Goal: Task Accomplishment & Management: Manage account settings

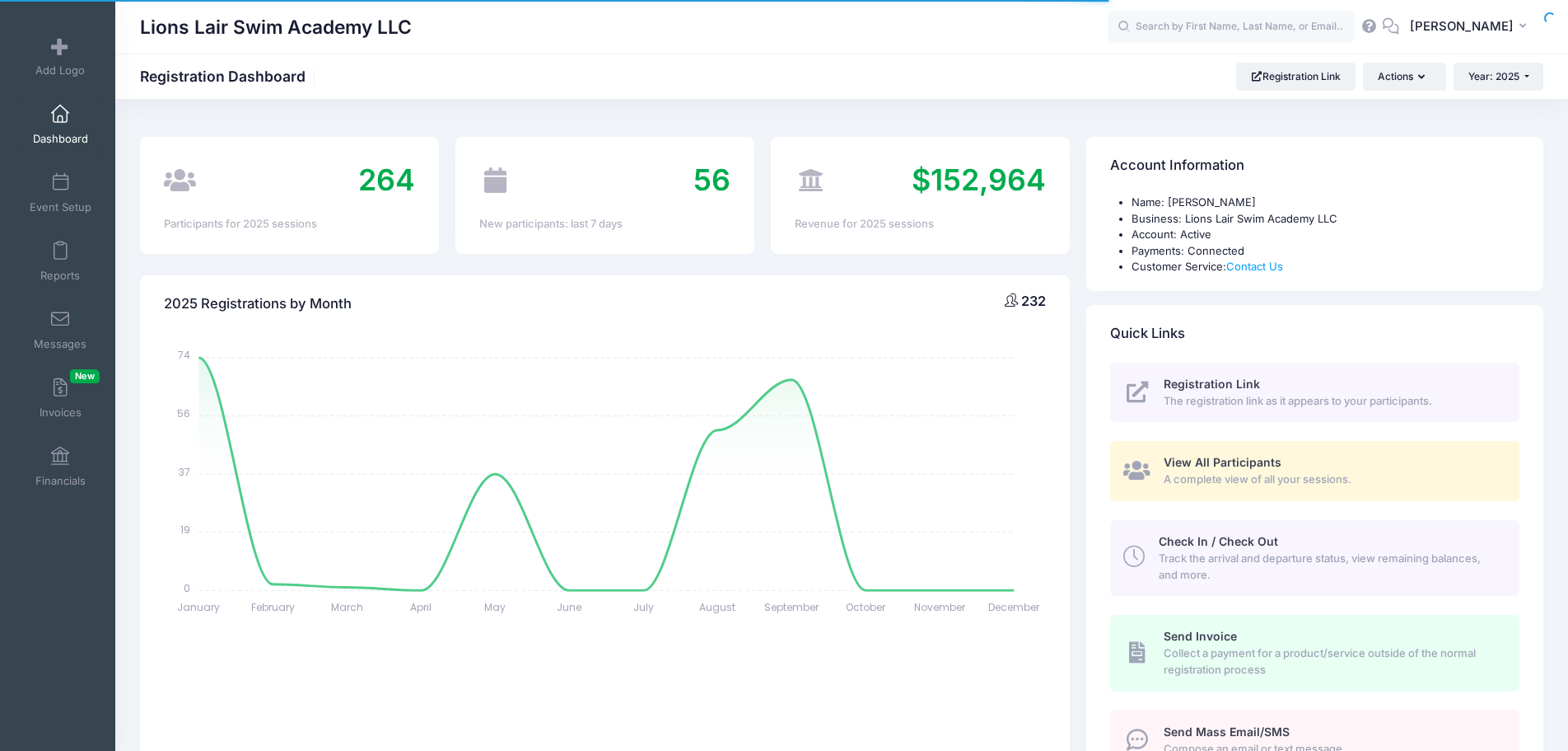
select select
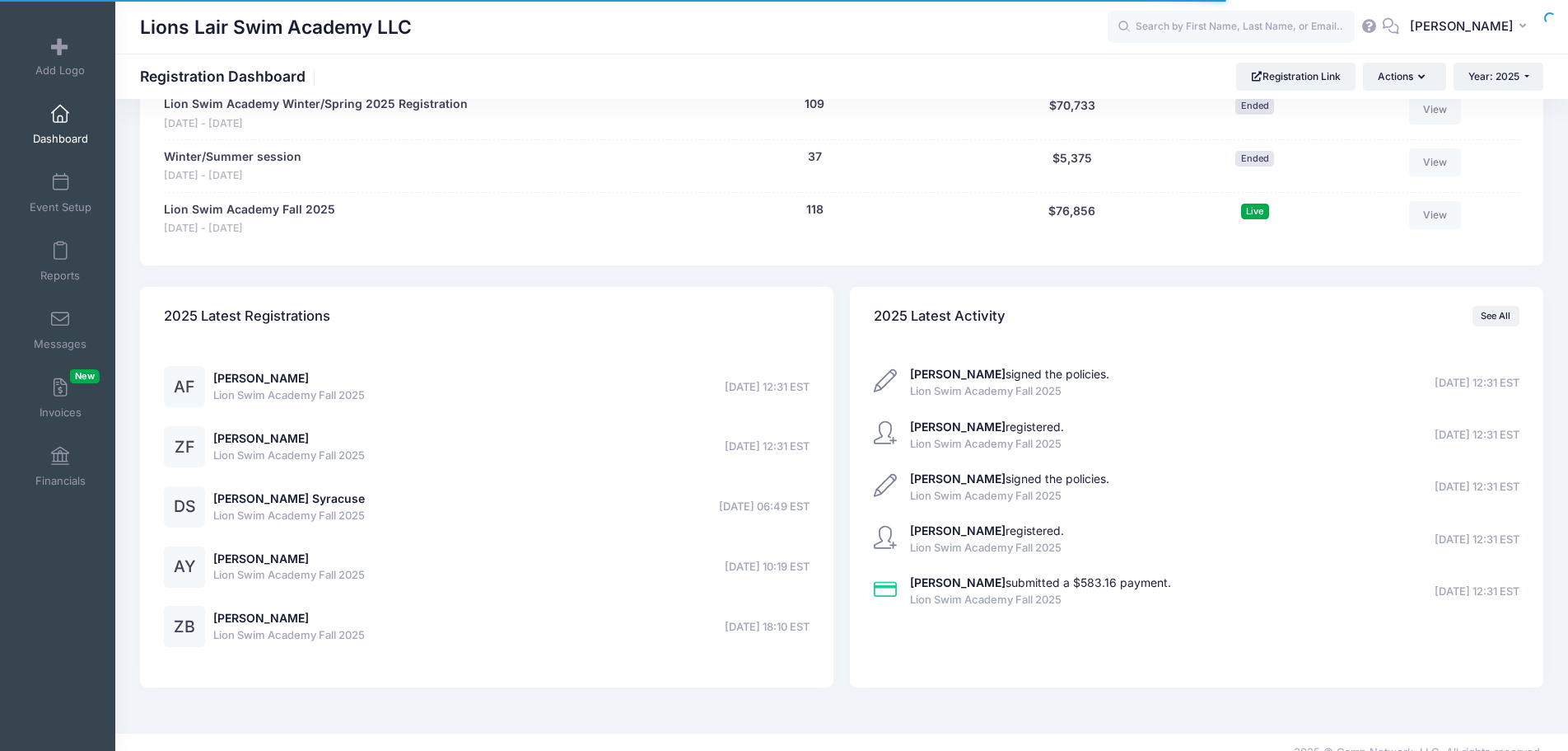
scroll to position [779, 0]
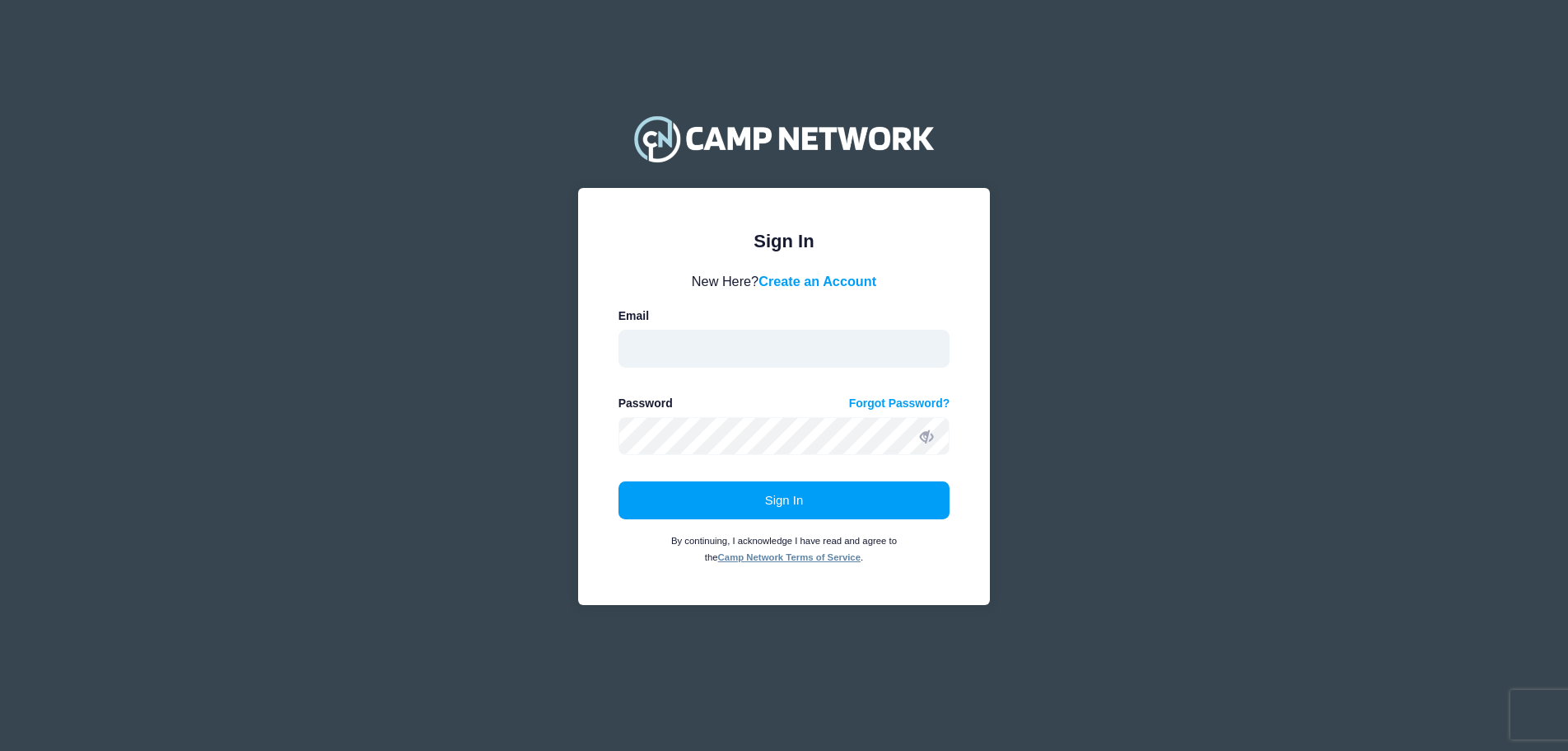
click at [775, 357] on input "email" at bounding box center [784, 348] width 332 height 38
type input "lealswim@gmail.com"
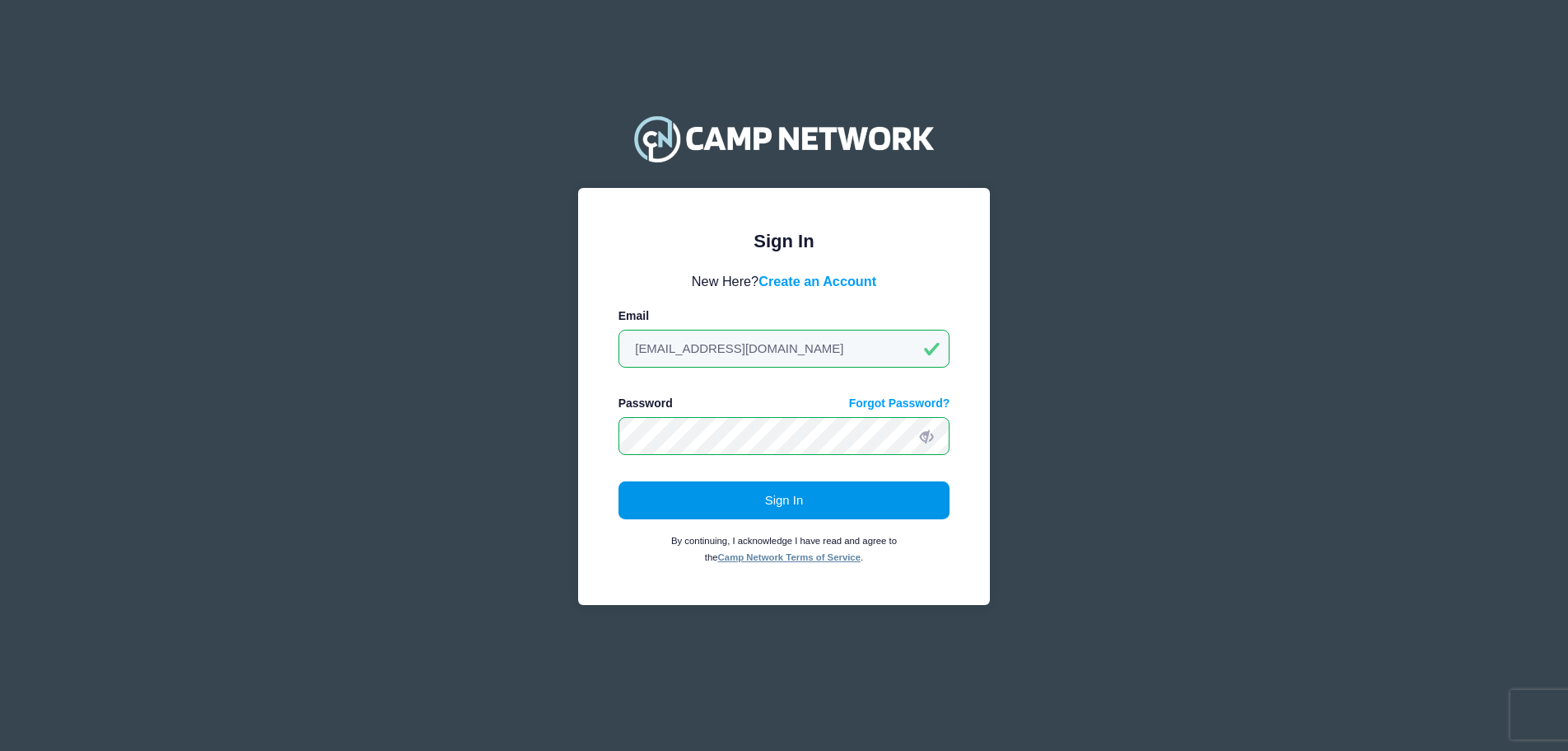
click at [821, 495] on button "Sign In" at bounding box center [784, 500] width 332 height 38
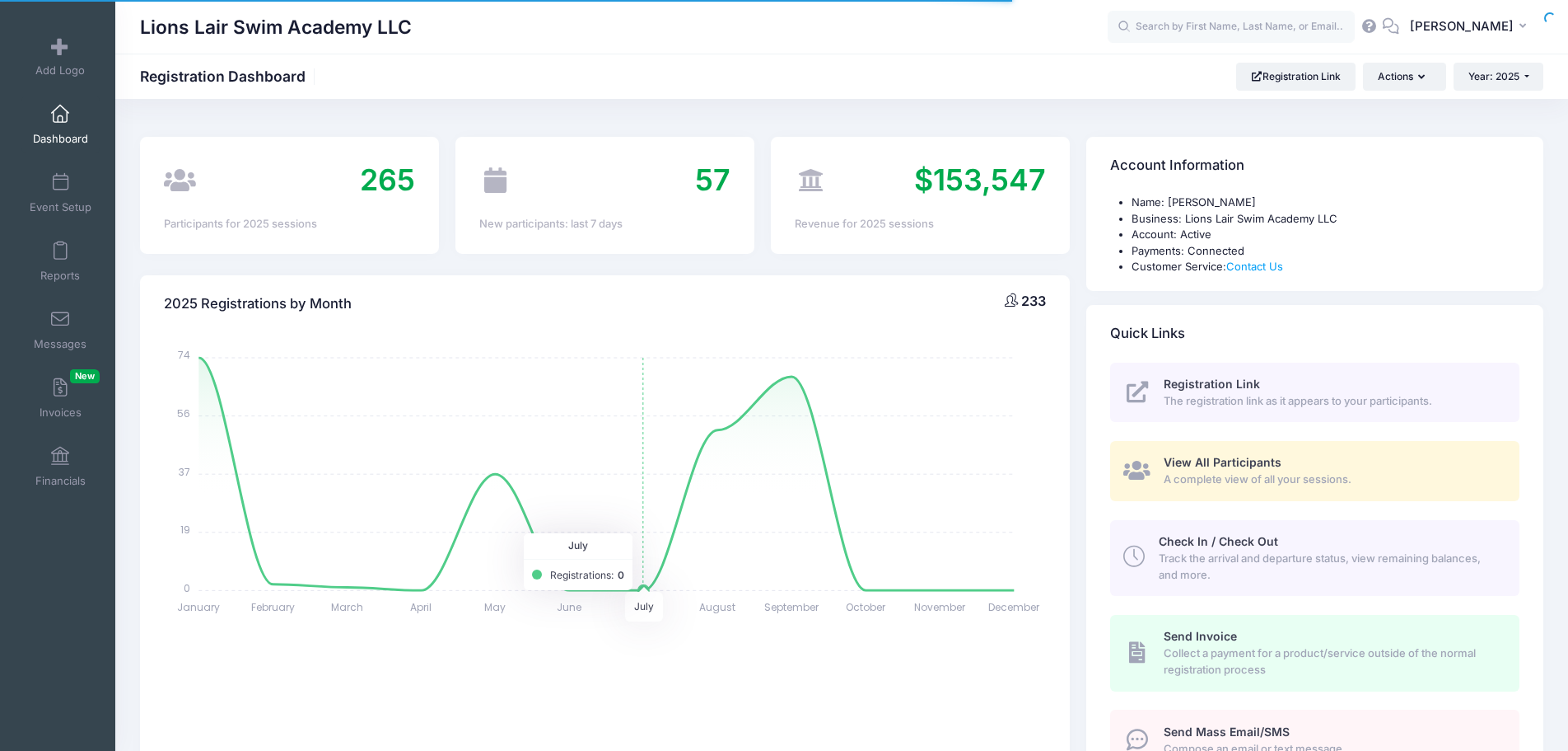
select select
click at [60, 191] on span at bounding box center [60, 183] width 0 height 18
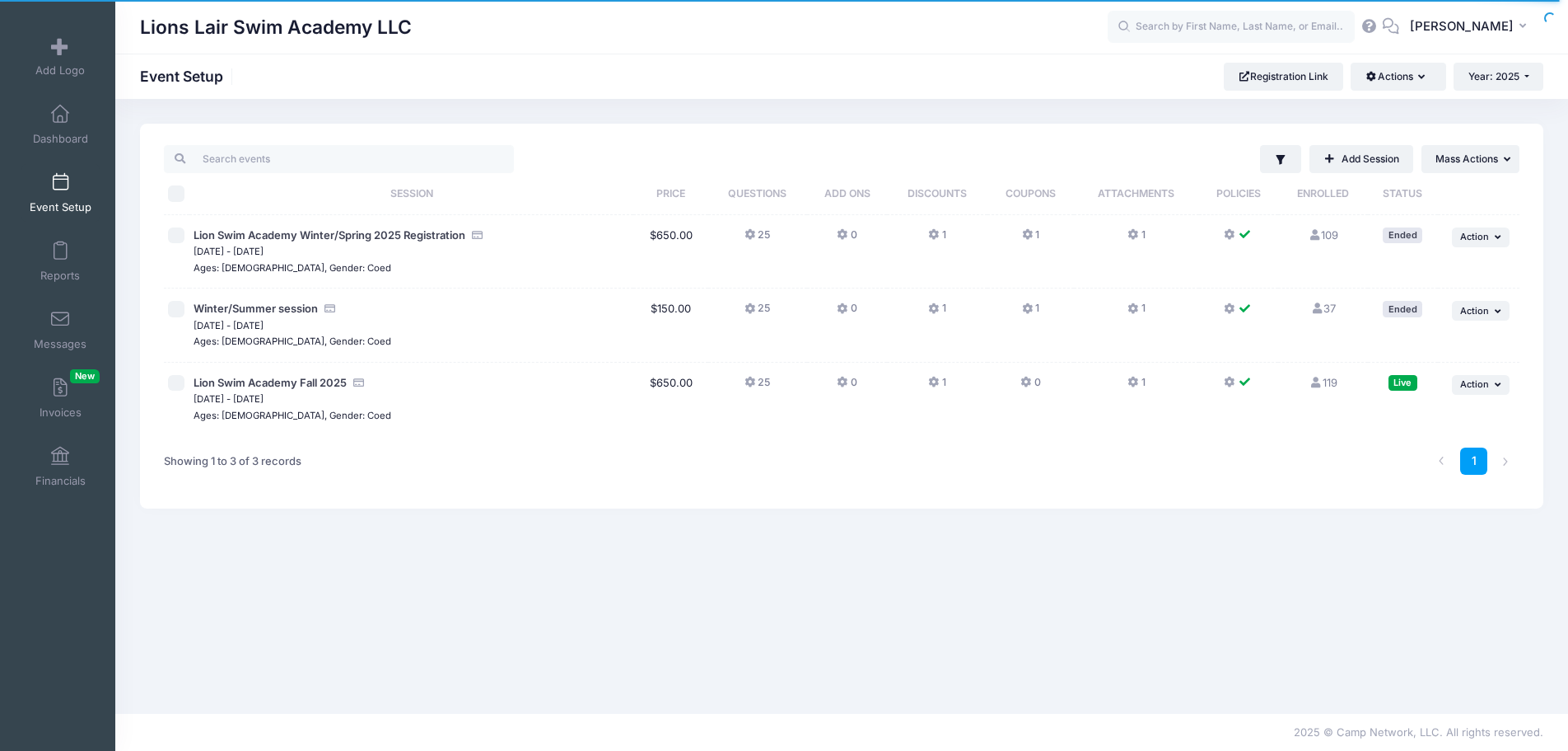
click at [180, 388] on input "checkbox" at bounding box center [177, 383] width 17 height 17
checkbox input "true"
click at [1422, 78] on icon "button" at bounding box center [1425, 78] width 13 height 0
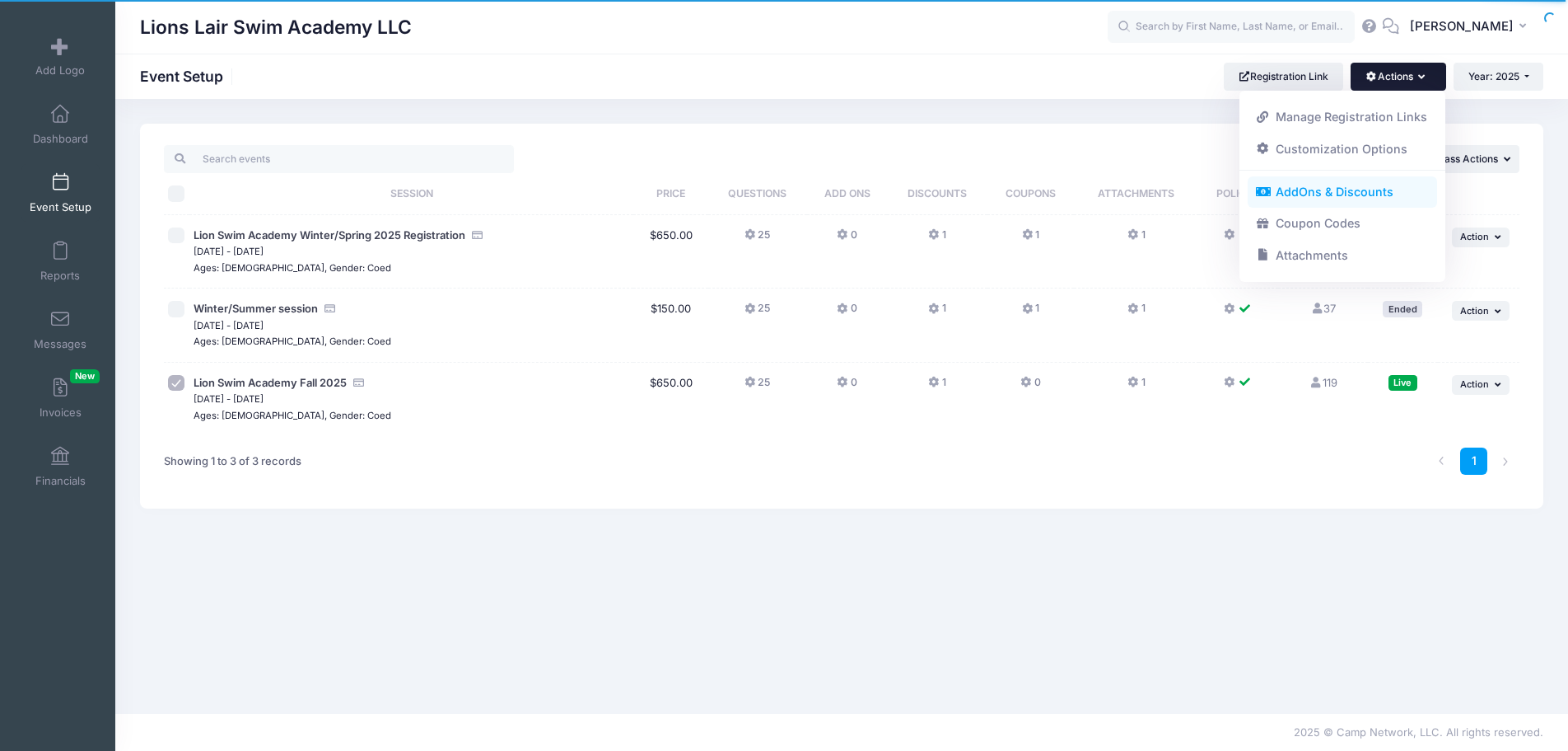
click at [1323, 194] on link "AddOns & Discounts" at bounding box center [1342, 192] width 190 height 31
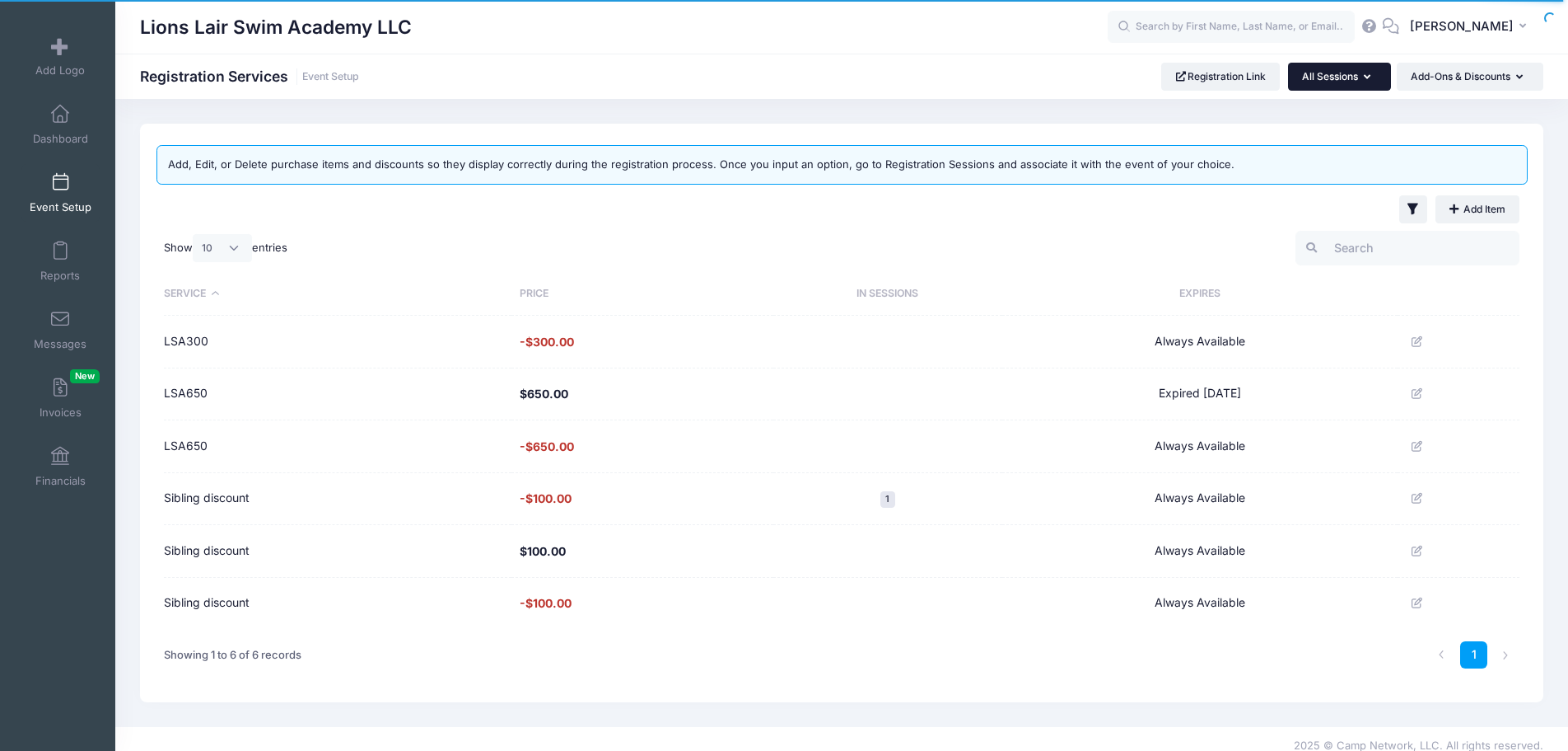
click at [1365, 78] on icon "button" at bounding box center [1371, 78] width 13 height 0
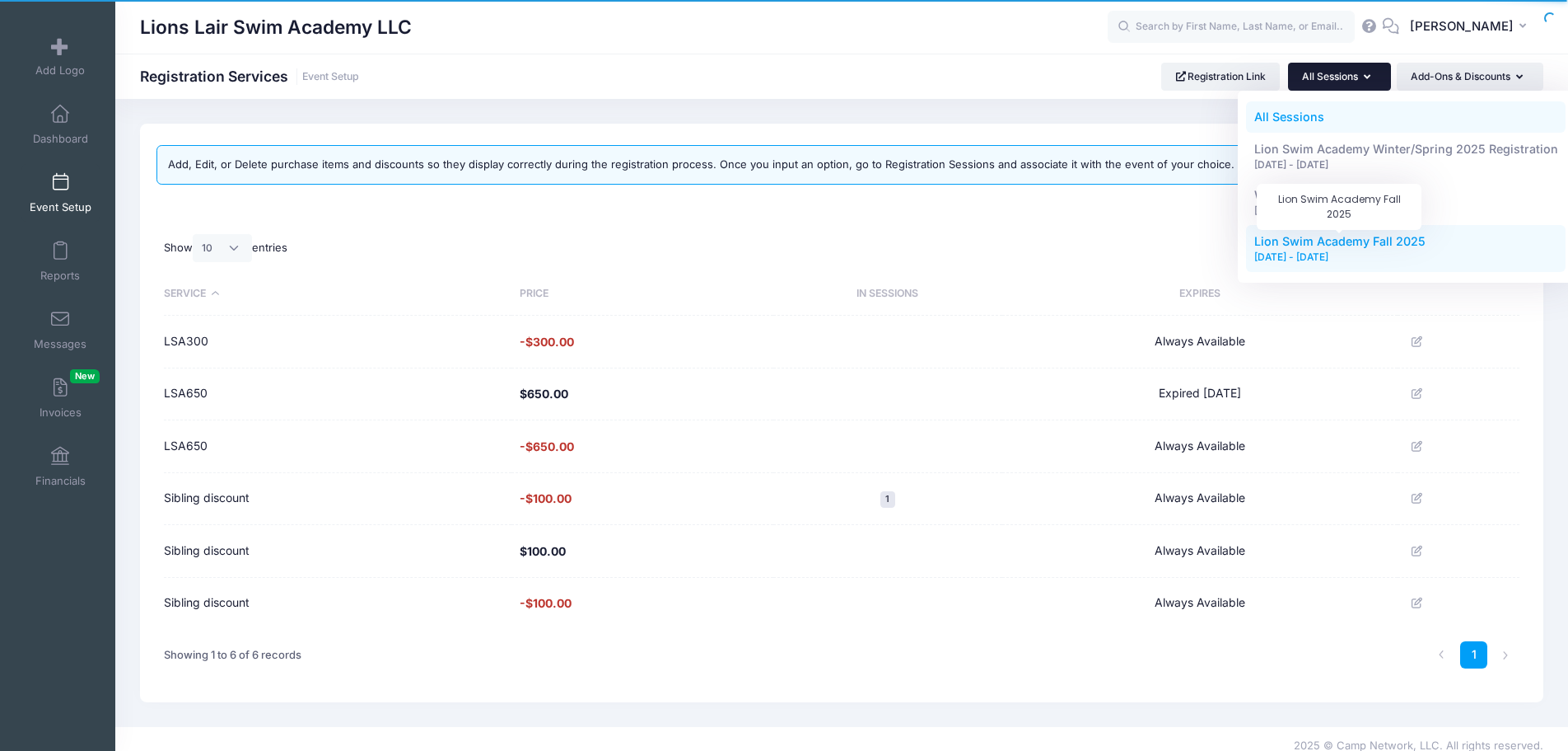
click at [1361, 246] on span "Lion Swim Academy Fall 2025" at bounding box center [1340, 241] width 172 height 14
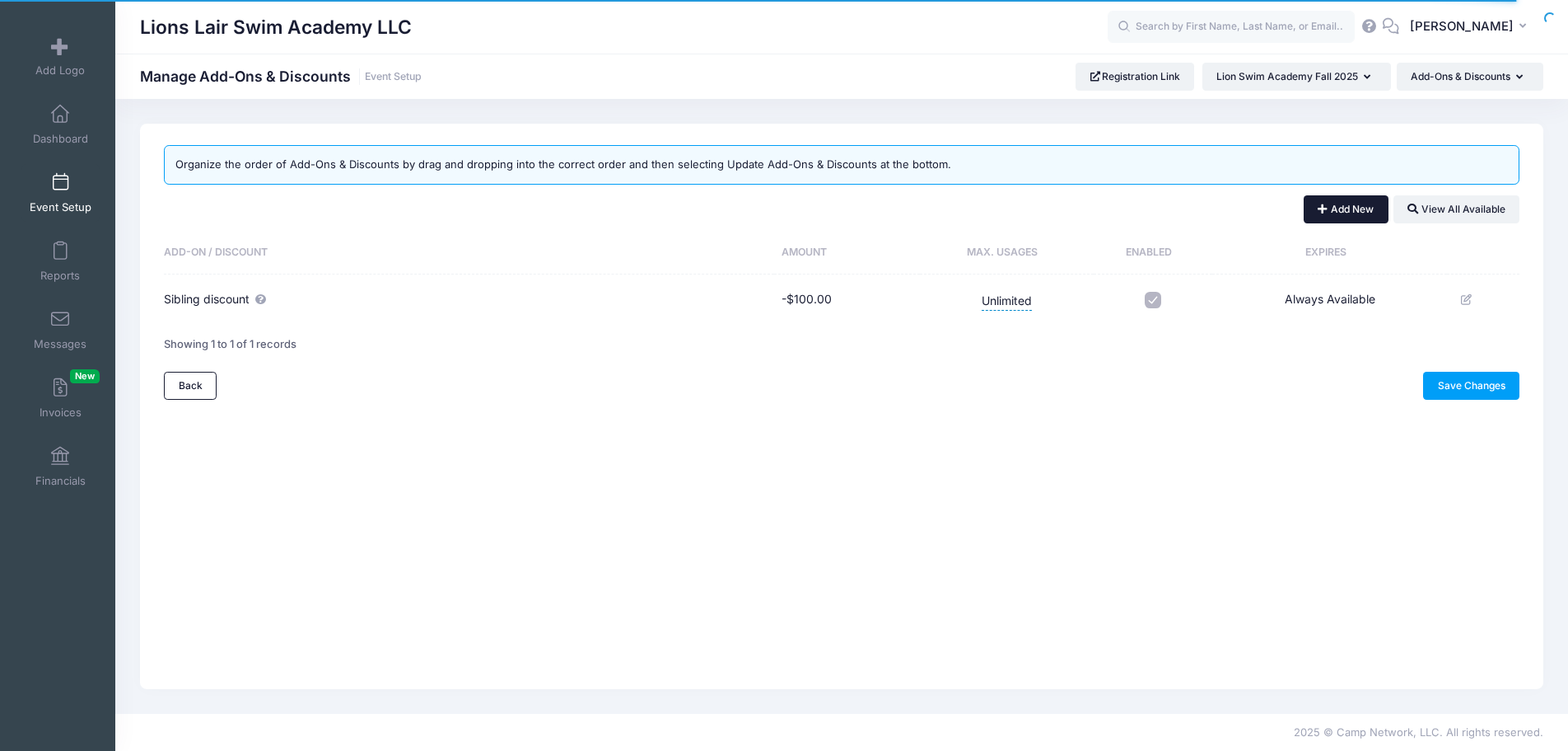
click at [1343, 212] on button "Add New" at bounding box center [1345, 208] width 85 height 28
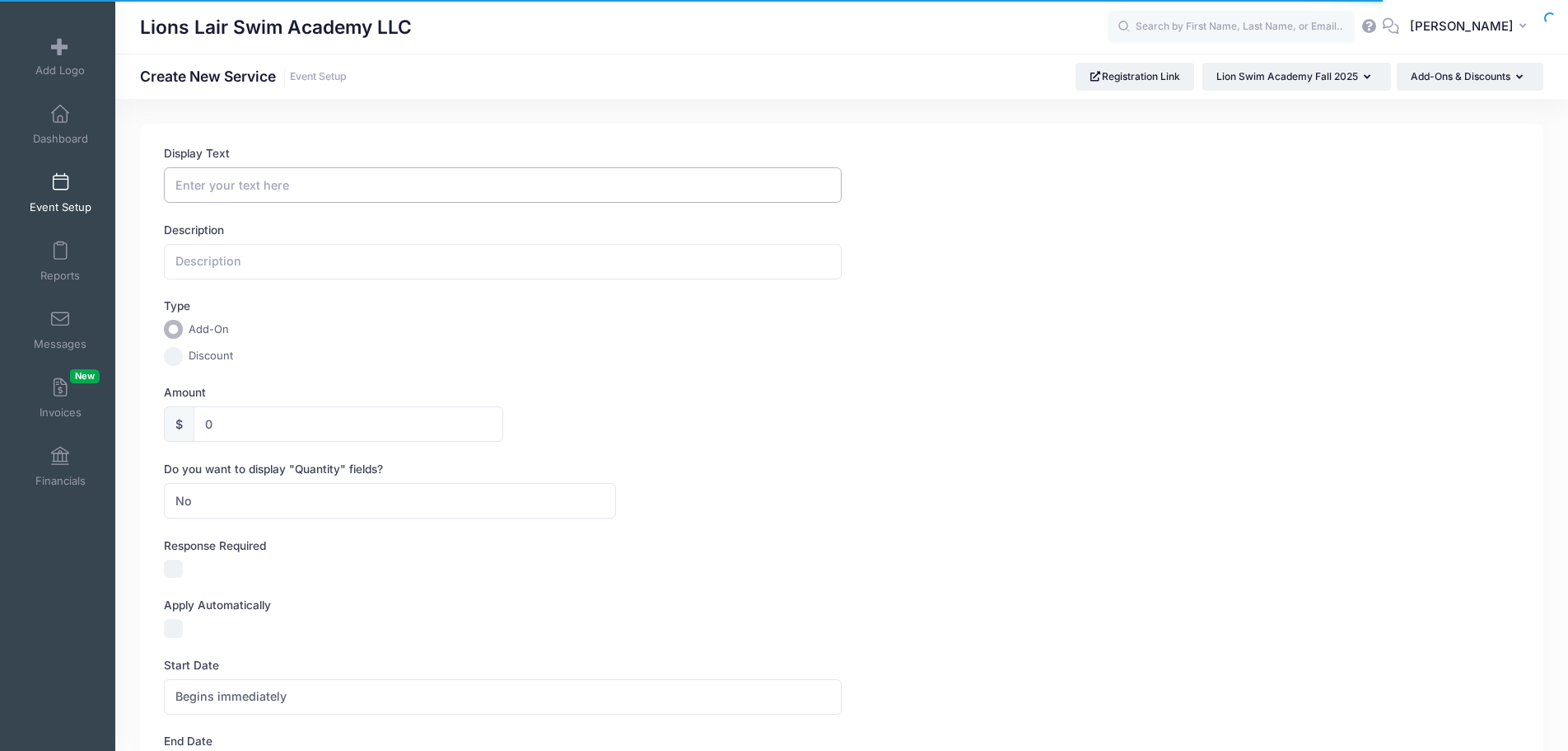
click at [257, 179] on input "Display Text" at bounding box center [503, 185] width 678 height 35
click at [252, 188] on input "LSA350Fall" at bounding box center [503, 185] width 678 height 35
type input "LSA350"
click at [259, 265] on input "text" at bounding box center [503, 261] width 678 height 35
click at [180, 356] on input "Discount" at bounding box center [173, 356] width 19 height 19
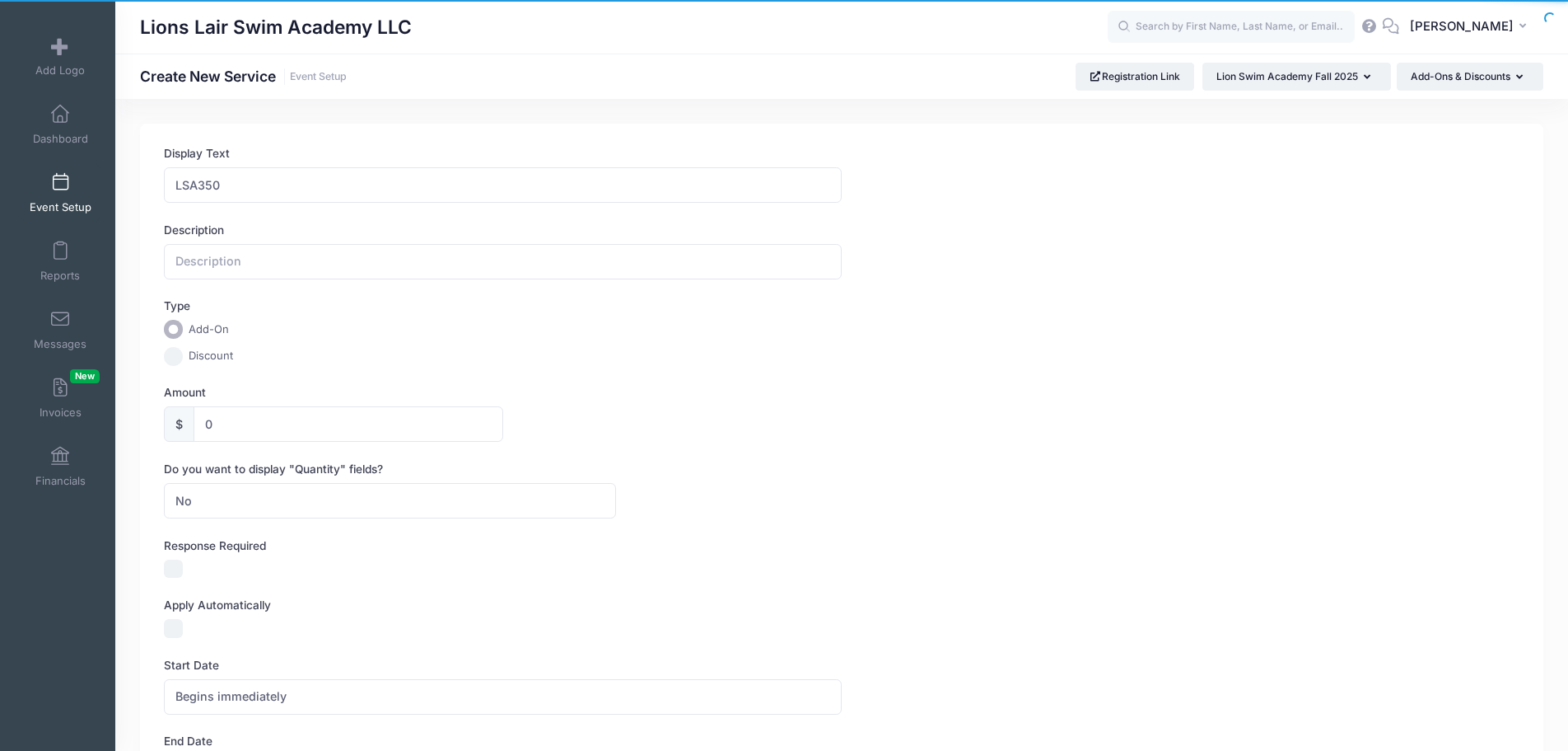
radio input "true"
click at [222, 423] on input "0" at bounding box center [347, 424] width 309 height 35
type input "0"
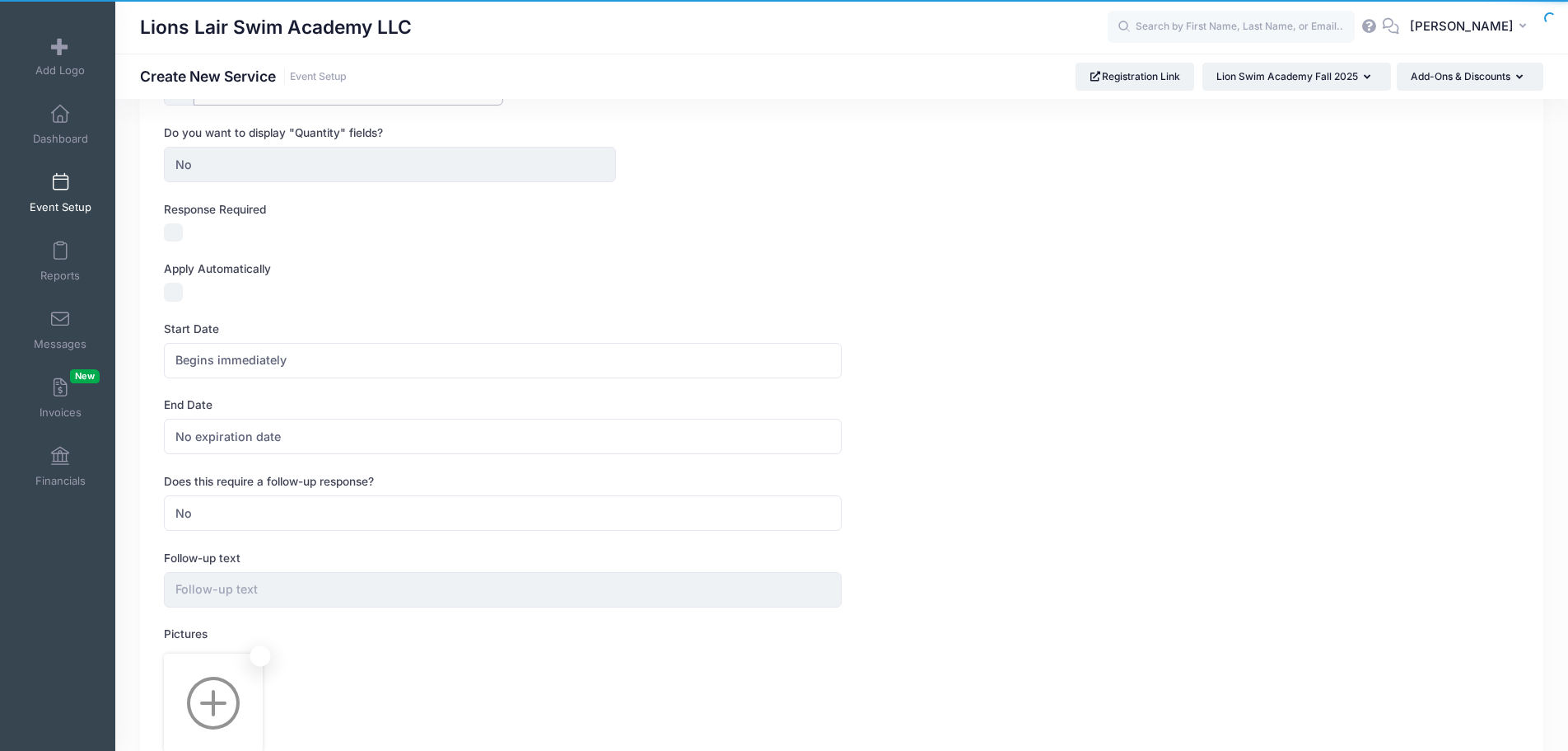
scroll to position [420, 0]
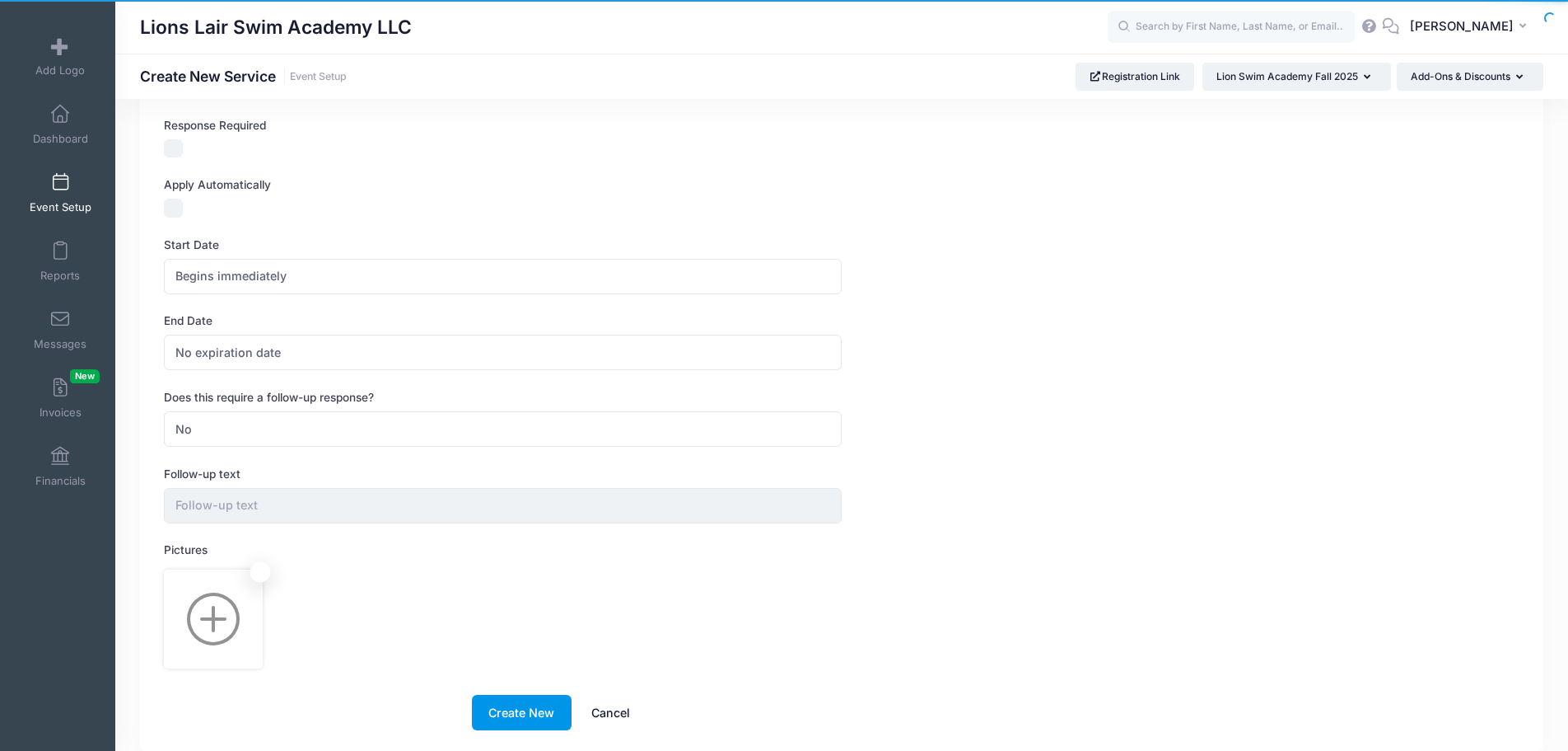
type input "350"
click at [485, 709] on button "Create New" at bounding box center [521, 712] width 100 height 35
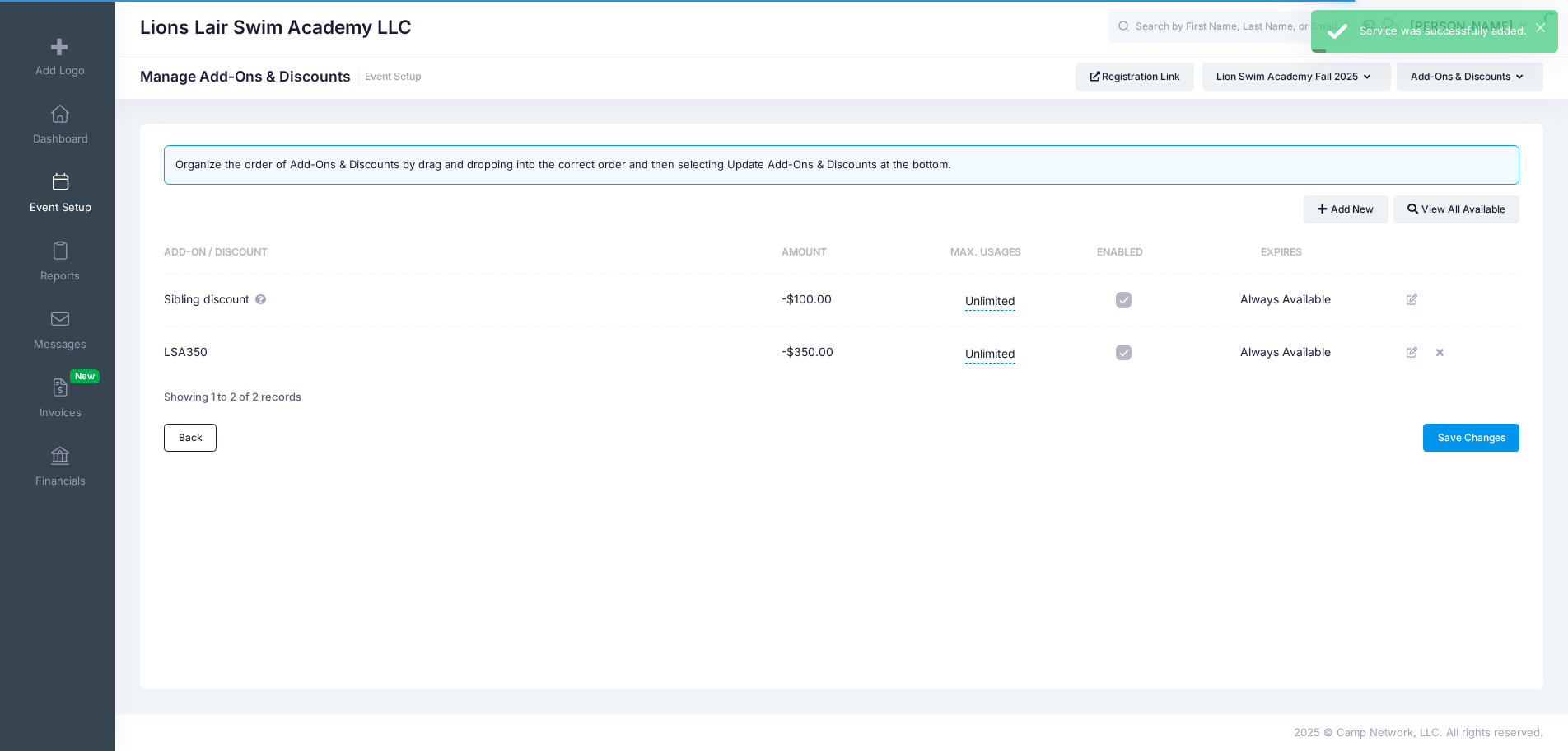
click at [1478, 434] on link "Save Changes" at bounding box center [1471, 437] width 96 height 28
